Goal: Information Seeking & Learning: Understand process/instructions

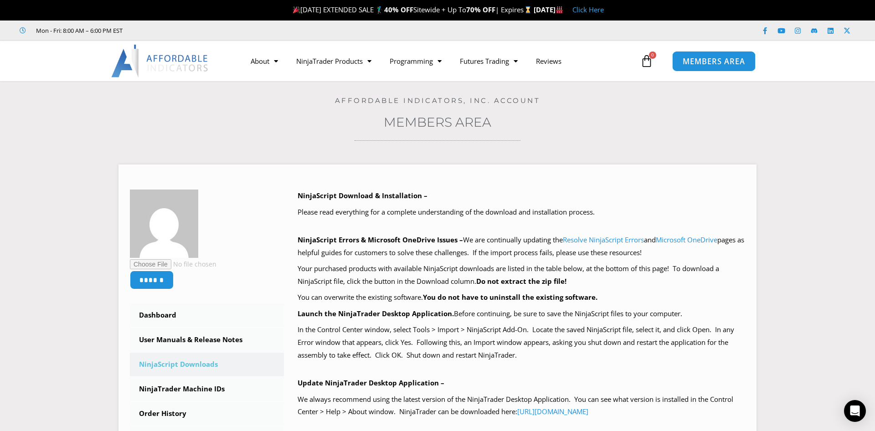
click at [702, 68] on link "MEMBERS AREA" at bounding box center [713, 61] width 83 height 20
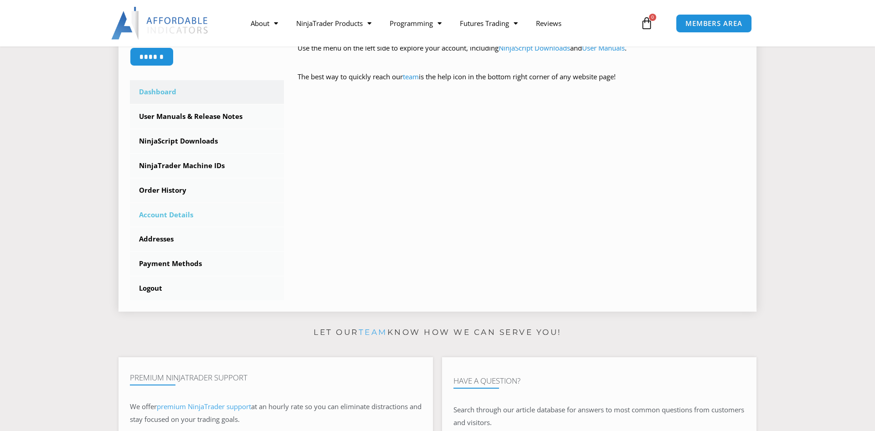
scroll to position [232, 0]
click at [199, 164] on link "NinjaTrader Machine IDs" at bounding box center [207, 166] width 154 height 24
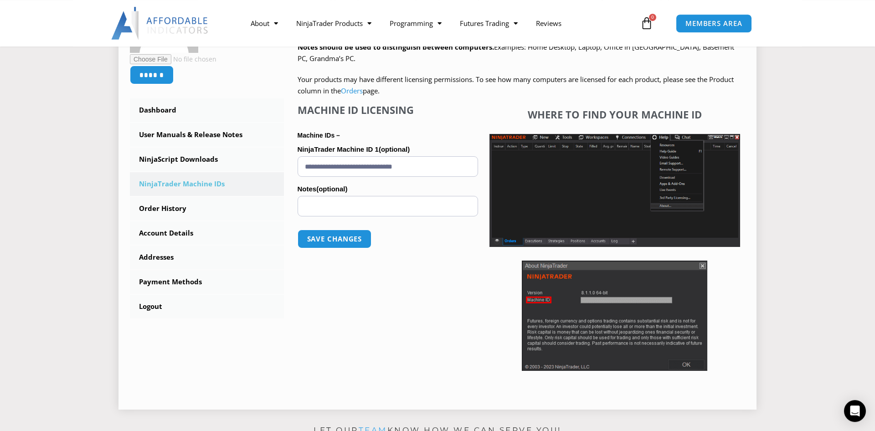
scroll to position [232, 0]
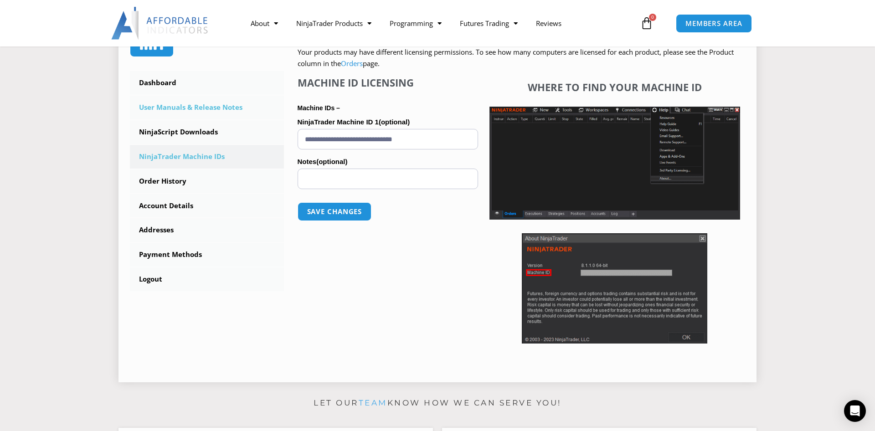
click at [200, 107] on link "User Manuals & Release Notes" at bounding box center [207, 108] width 154 height 24
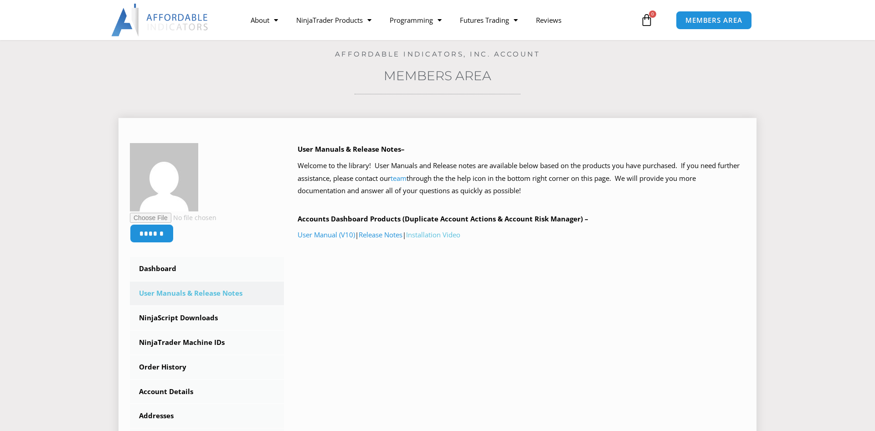
scroll to position [46, 0]
click at [440, 239] on link "Installation Video" at bounding box center [433, 234] width 54 height 9
